Goal: Task Accomplishment & Management: Manage account settings

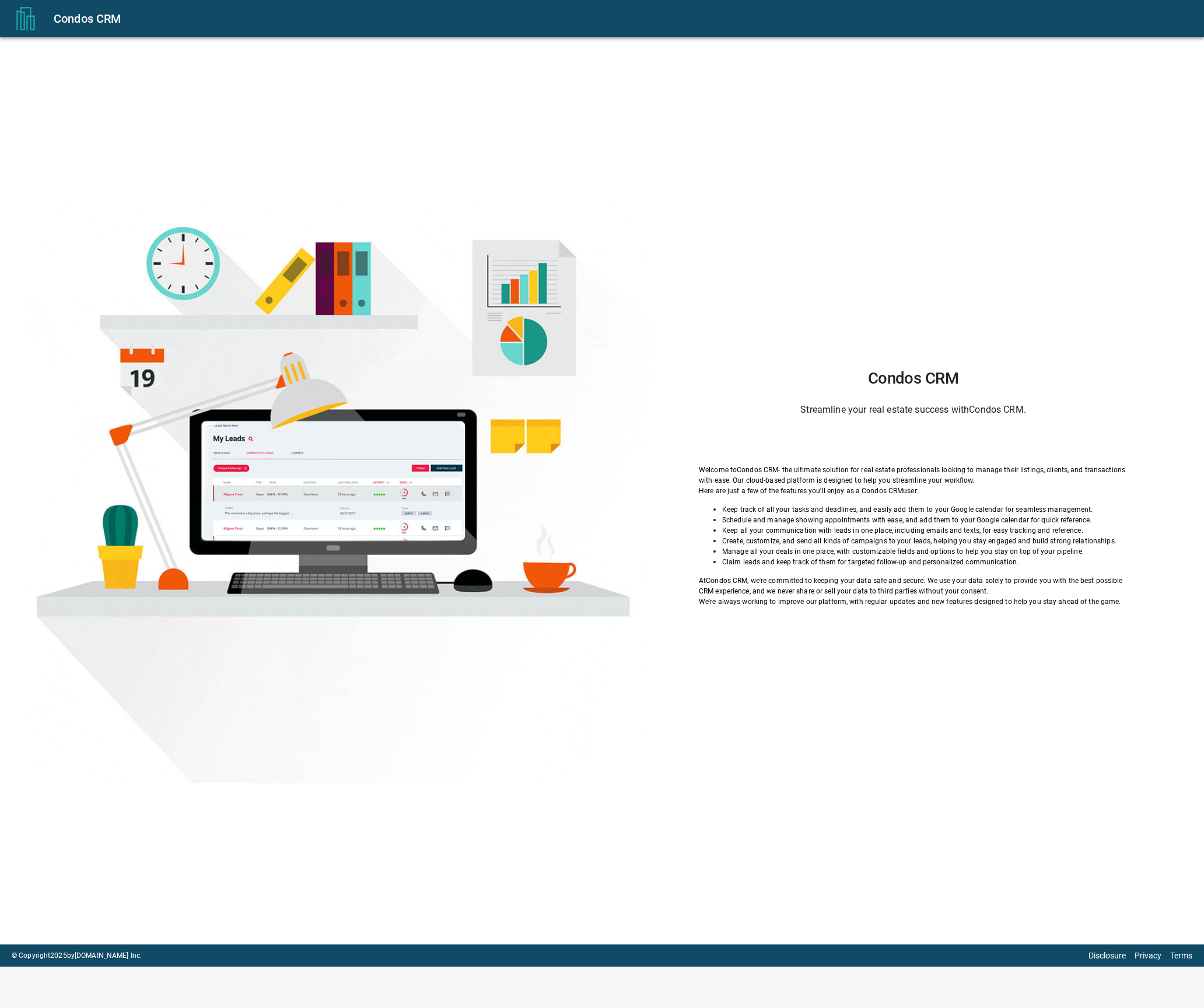
click at [929, 426] on div "Condos CRM Streamline your real estate success with Condos CRM . Welcome to Con…" at bounding box center [912, 487] width 523 height 238
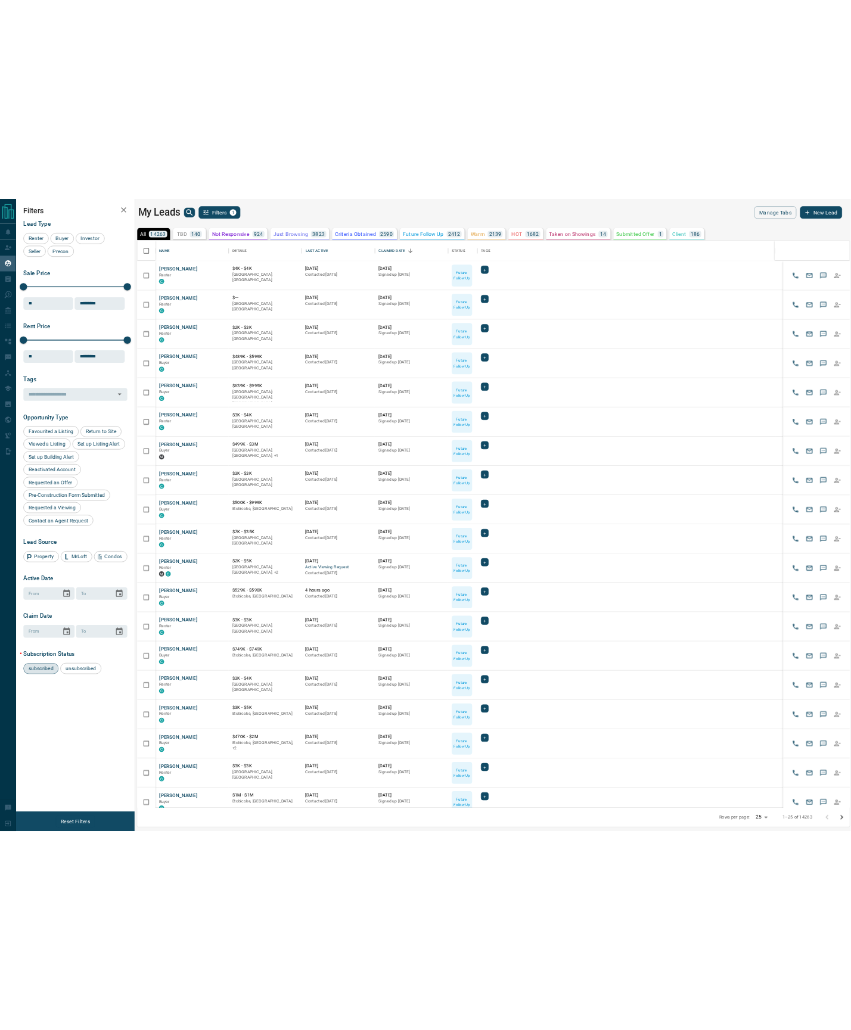
scroll to position [911, 1147]
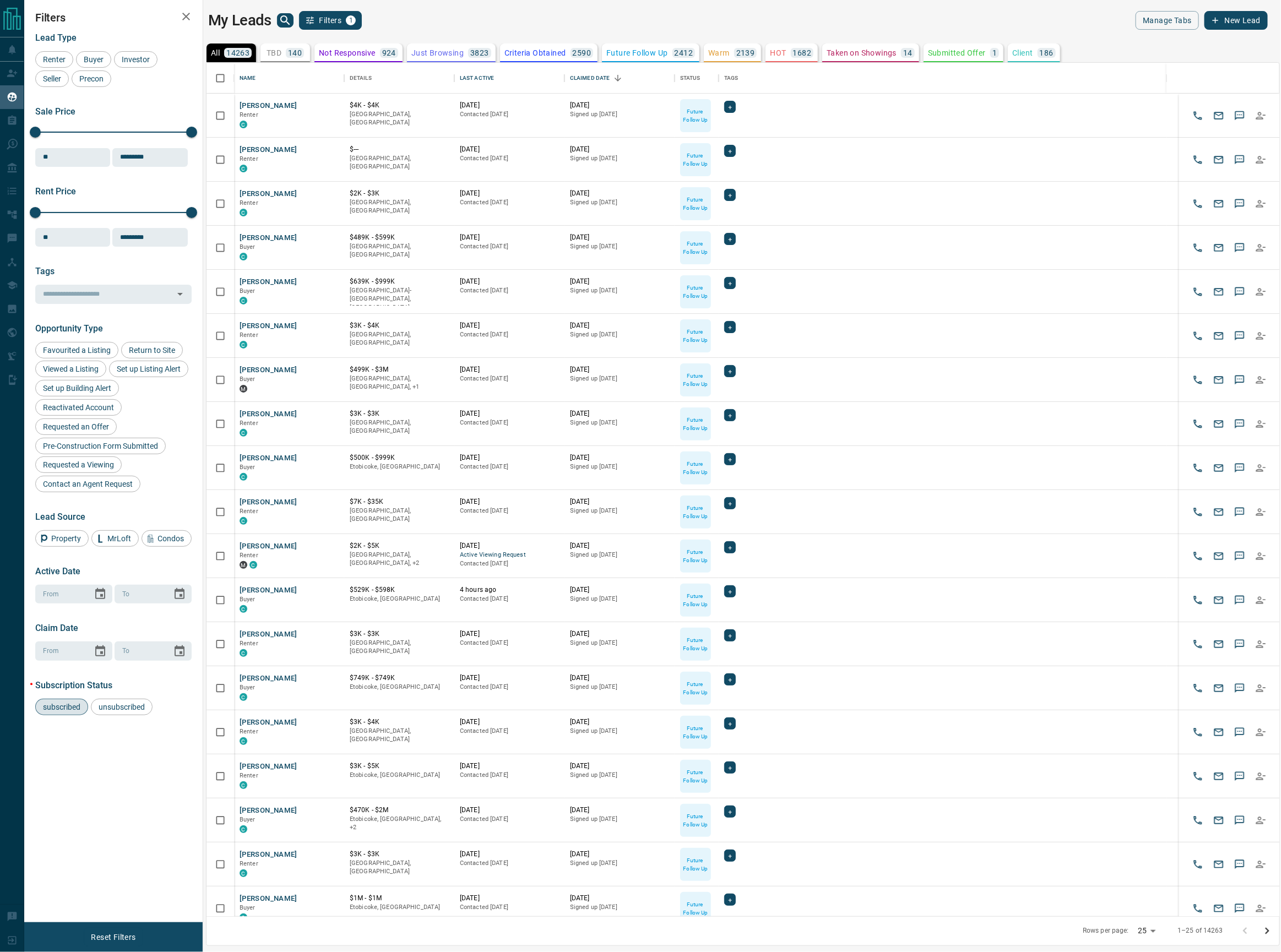
click at [570, 18] on div "My Leads Filters 1" at bounding box center [472, 20] width 530 height 18
click at [1136, 17] on button "Manage Tabs" at bounding box center [1166, 20] width 63 height 18
click at [873, 19] on div at bounding box center [640, 476] width 1281 height 952
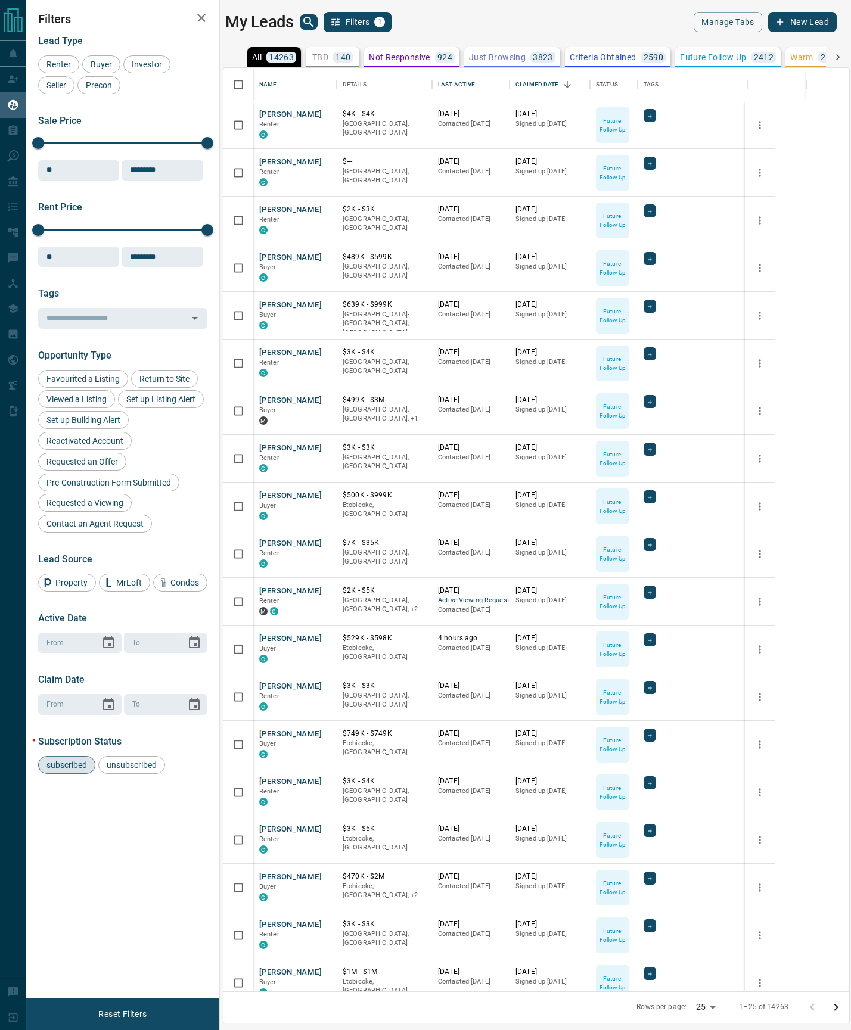
scroll to position [14, 14]
click at [465, 84] on div "Last Active" at bounding box center [456, 84] width 37 height 33
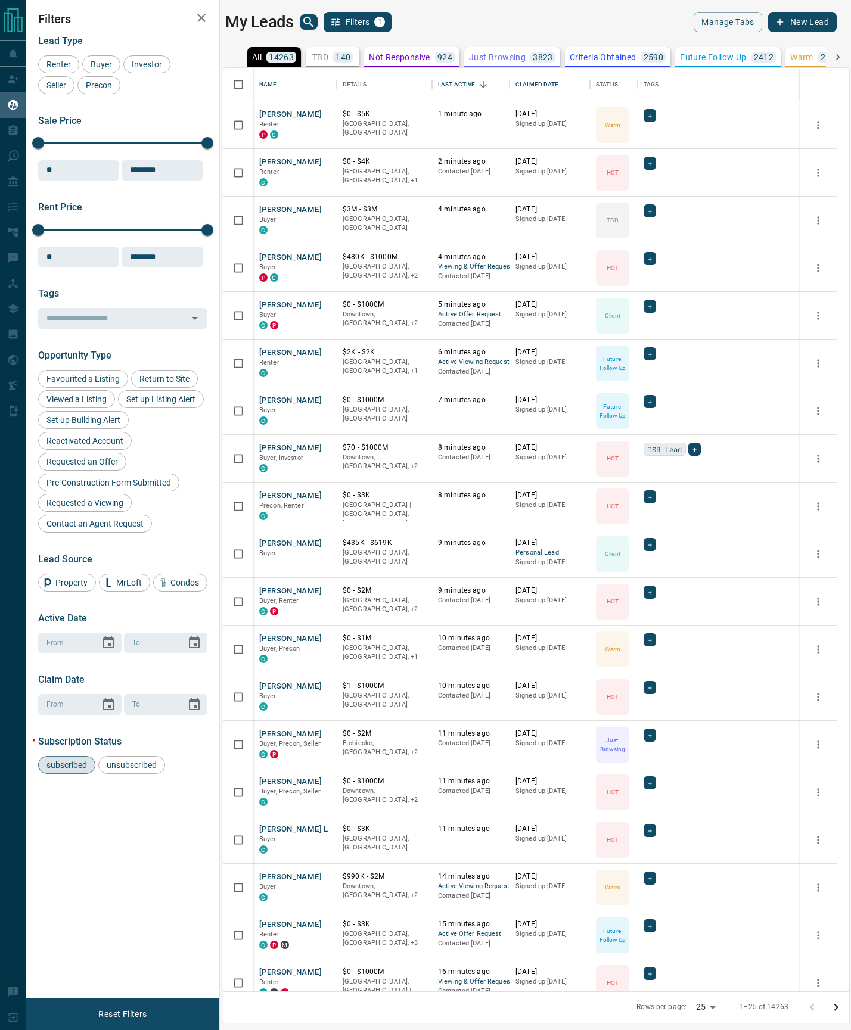
click at [703, 1006] on body "Lead Transfers Claim Leads My Leads Tasks Opportunities Deals Campaigns Automat…" at bounding box center [425, 507] width 851 height 1015
click at [712, 1007] on li "100" at bounding box center [707, 1007] width 32 height 18
type input "***"
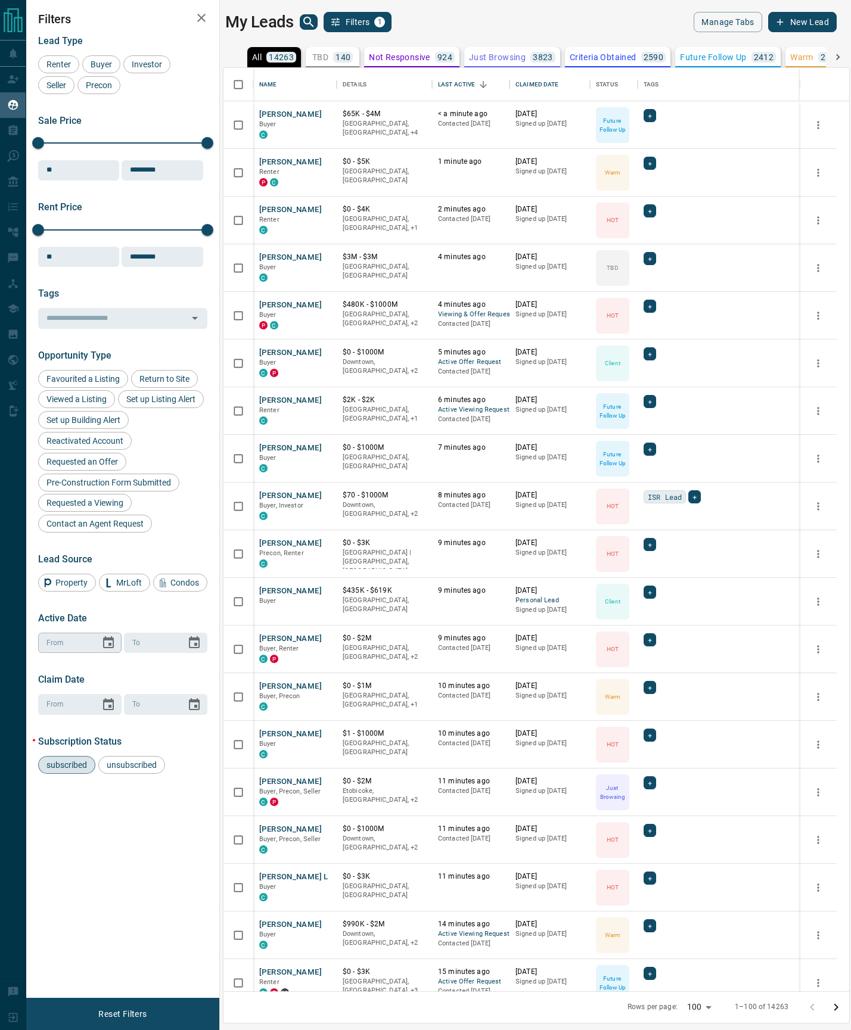
click at [104, 642] on icon "Choose date" at bounding box center [108, 643] width 14 height 14
